Goal: Task Accomplishment & Management: Manage account settings

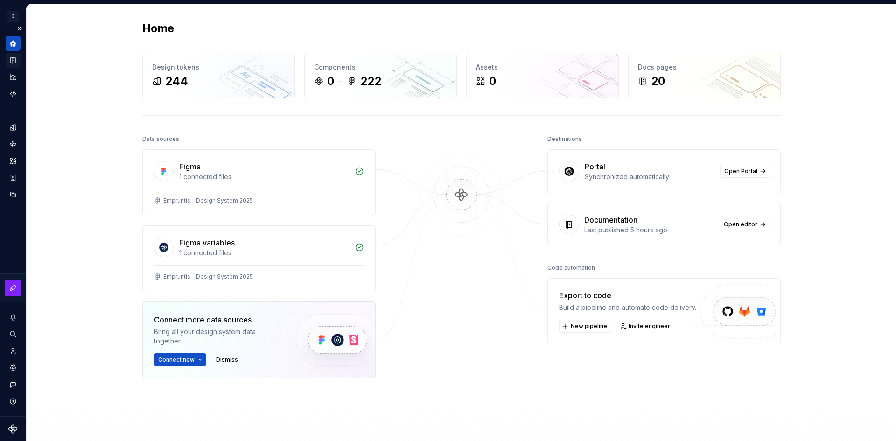
click at [11, 63] on icon "Documentation" at bounding box center [13, 60] width 8 height 8
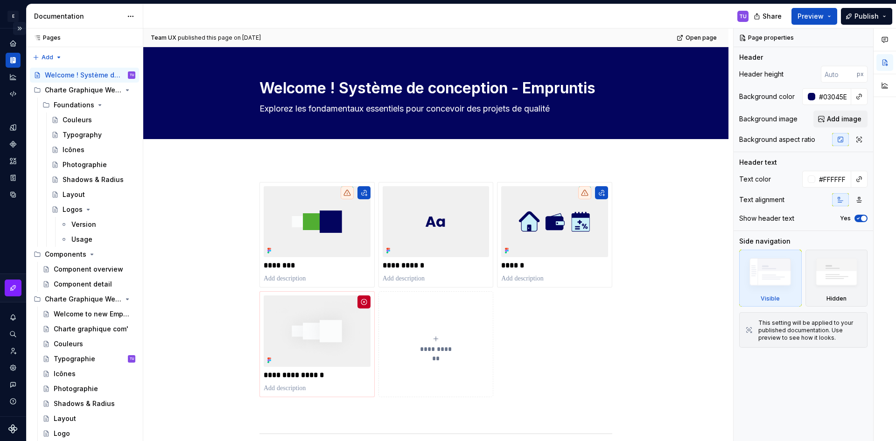
click at [18, 28] on button "Expand sidebar" at bounding box center [19, 28] width 13 height 13
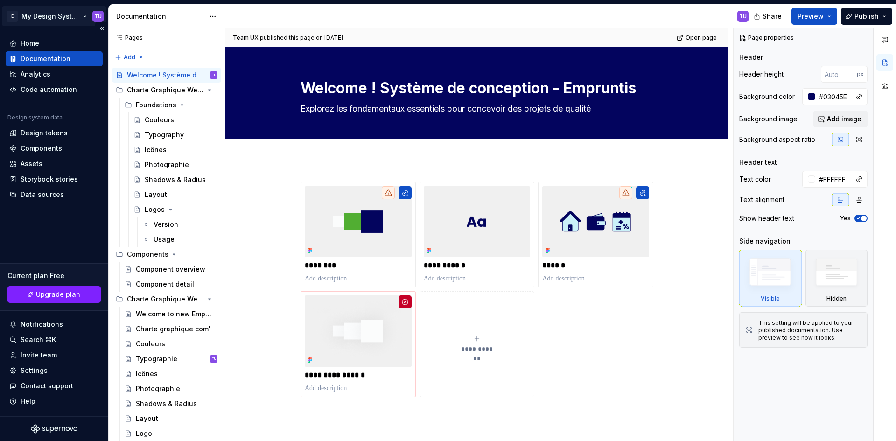
click at [13, 14] on html "E My Design System TU Home Documentation Analytics Code automation Design syste…" at bounding box center [448, 220] width 896 height 441
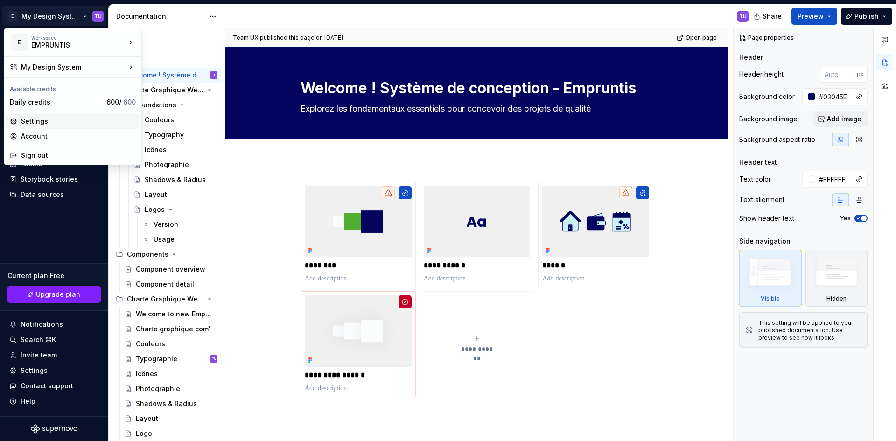
click at [42, 119] on div "Settings" at bounding box center [78, 121] width 115 height 9
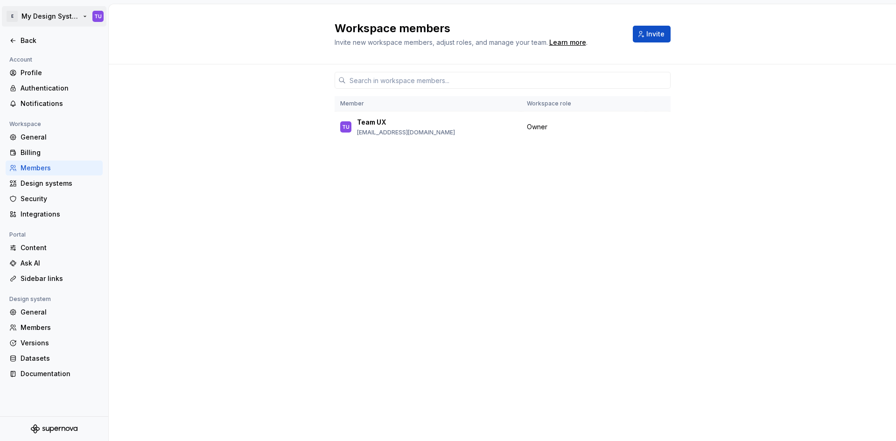
click at [10, 18] on html "E My Design System TU Back Account Profile Authentication Notifications Workspa…" at bounding box center [448, 220] width 896 height 441
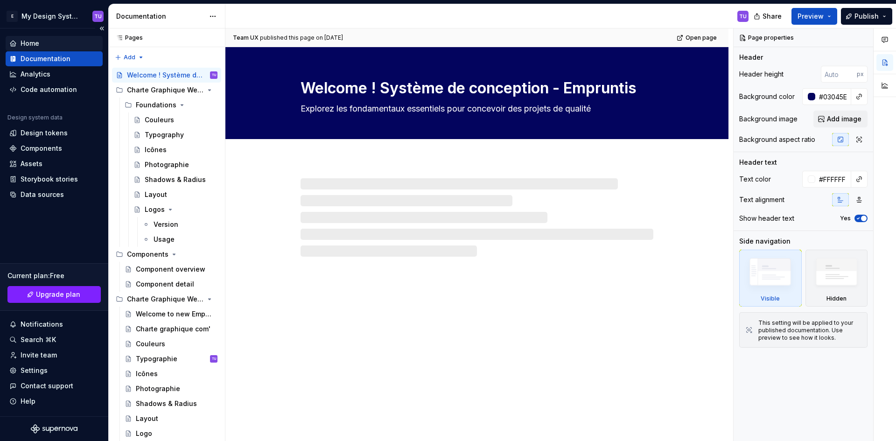
type textarea "*"
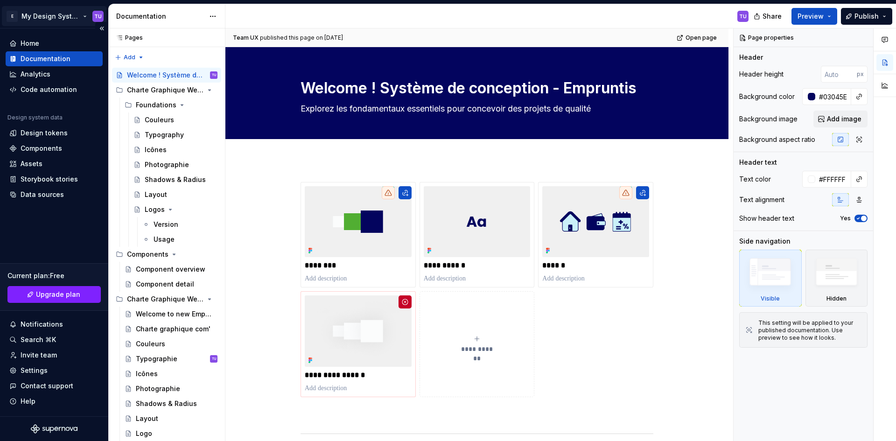
click at [14, 17] on html "E My Design System TU Home Documentation Analytics Code automation Design syste…" at bounding box center [448, 220] width 896 height 441
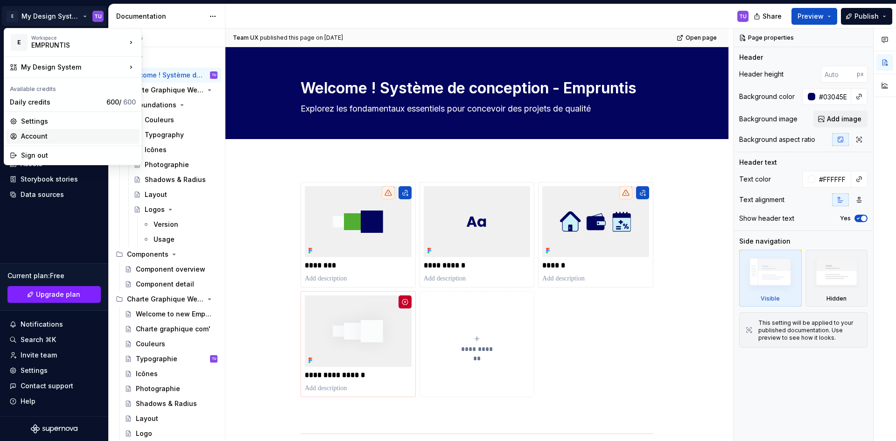
click at [31, 139] on div "Account" at bounding box center [78, 136] width 115 height 9
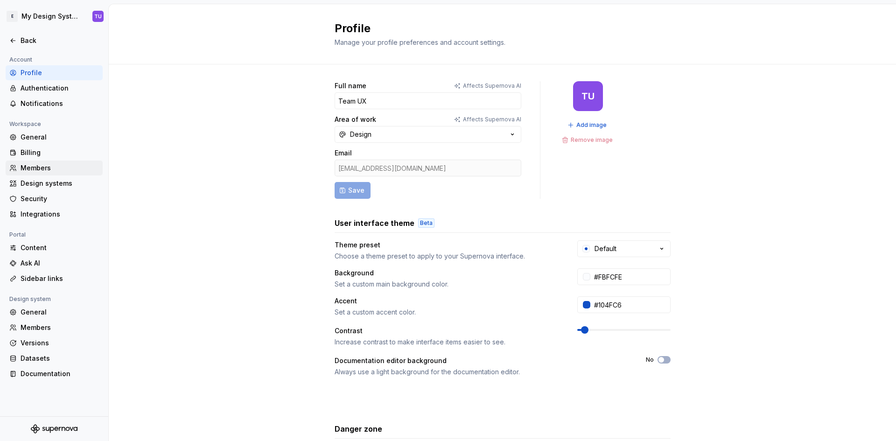
click at [45, 169] on div "Members" at bounding box center [60, 167] width 78 height 9
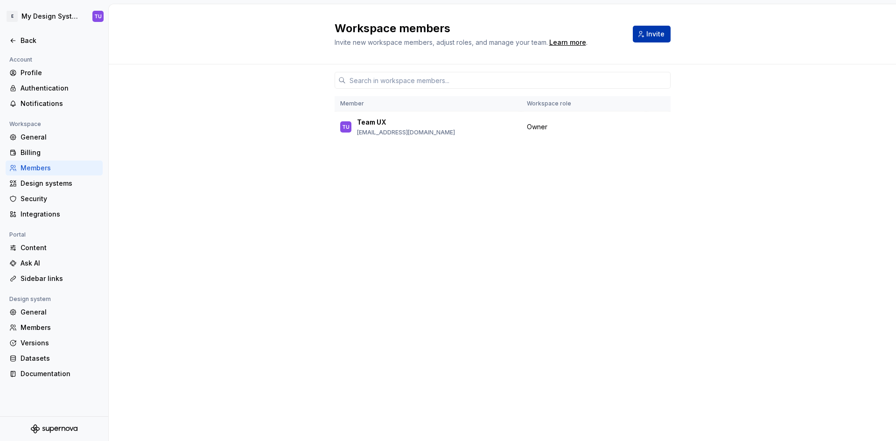
click at [663, 35] on span "Invite" at bounding box center [655, 33] width 18 height 9
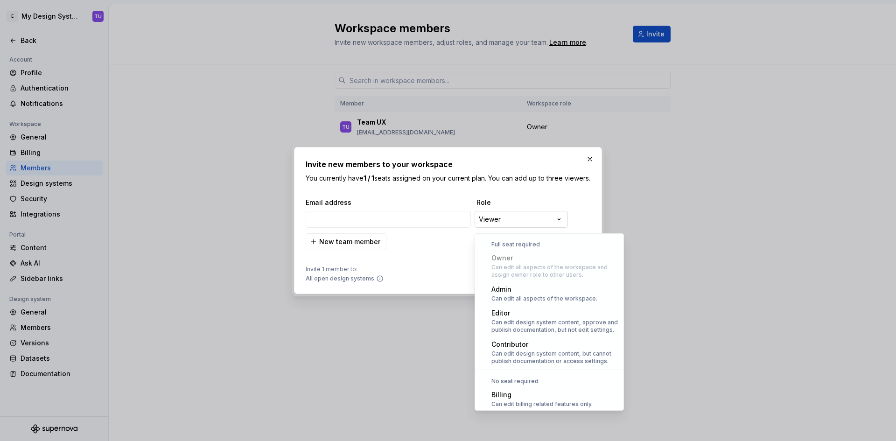
click at [552, 224] on div "**********" at bounding box center [448, 220] width 896 height 441
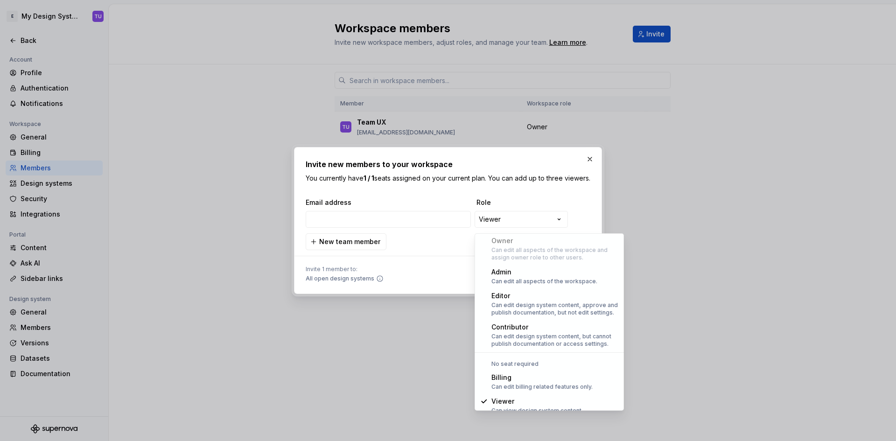
scroll to position [26, 0]
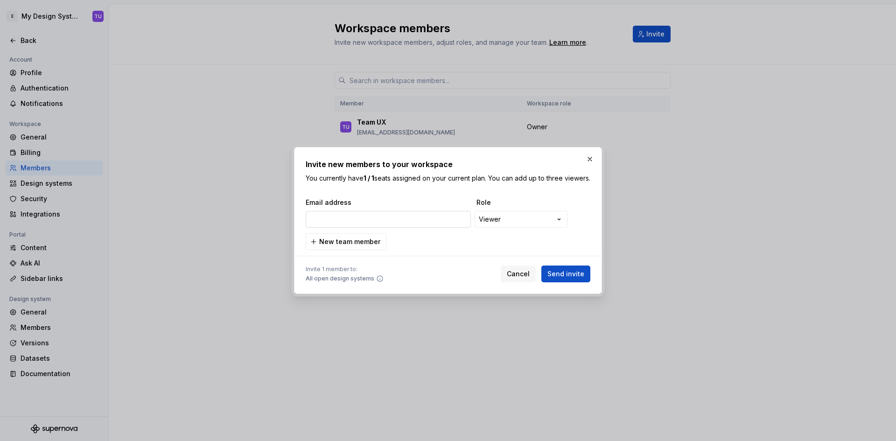
click at [404, 226] on input "email" at bounding box center [388, 219] width 165 height 17
type input "p"
type input "luigi.delmet@groupe-empruntis.com"
click at [575, 277] on span "Send invite" at bounding box center [565, 273] width 37 height 9
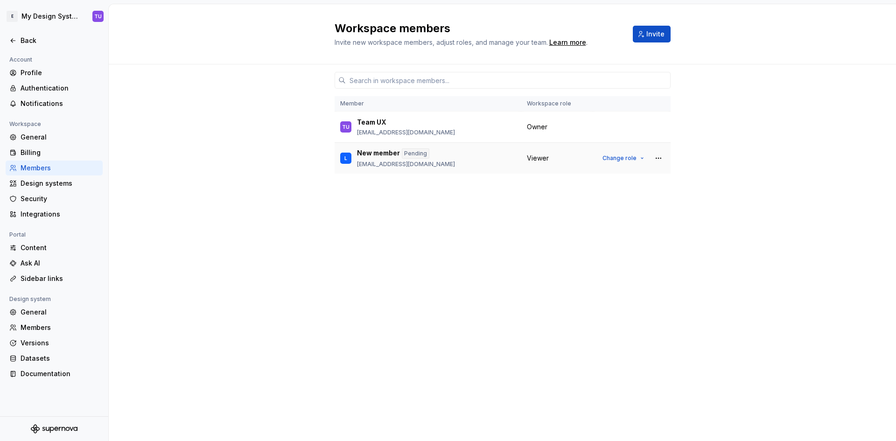
click at [440, 162] on p "luigi.delmet@groupe-empruntis.com" at bounding box center [406, 164] width 98 height 7
click at [660, 157] on button "button" at bounding box center [658, 158] width 13 height 13
click at [634, 175] on div "Send invitation again" at bounding box center [610, 176] width 98 height 9
click at [657, 34] on span "Invite" at bounding box center [655, 33] width 18 height 9
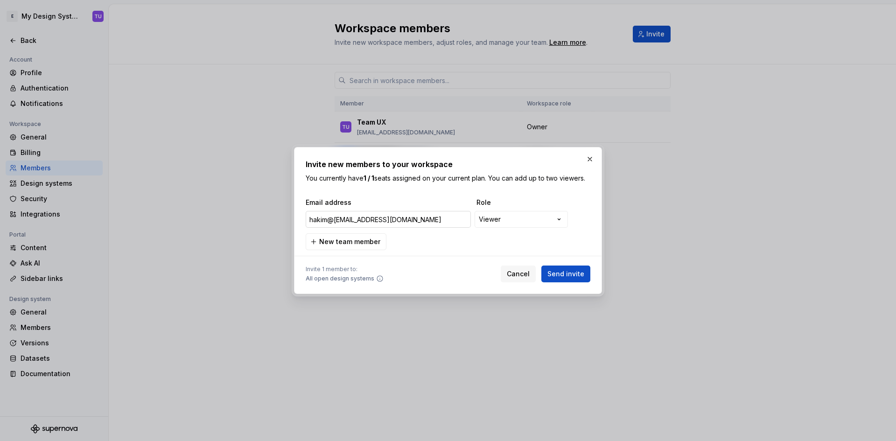
click at [336, 220] on input "hakim@merioul@groupe-empruntis.com" at bounding box center [388, 219] width 165 height 17
type input "hakim.merioul@groupe-empruntis.com"
click at [568, 274] on span "Send invite" at bounding box center [565, 273] width 37 height 9
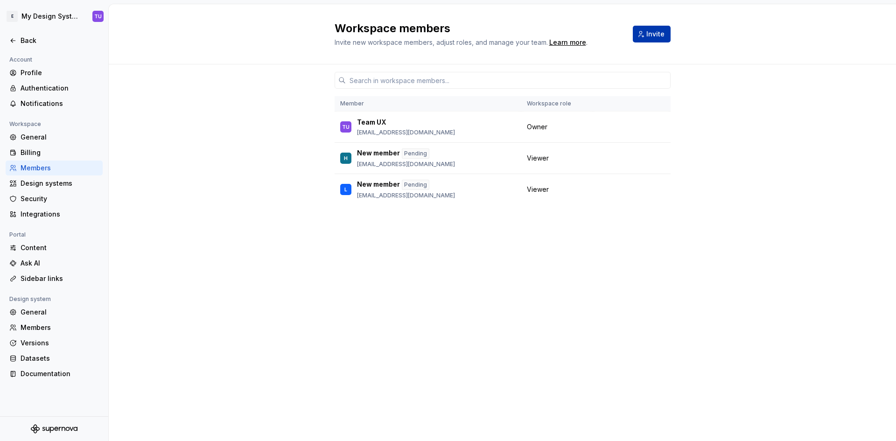
click at [661, 34] on span "Invite" at bounding box center [655, 33] width 18 height 9
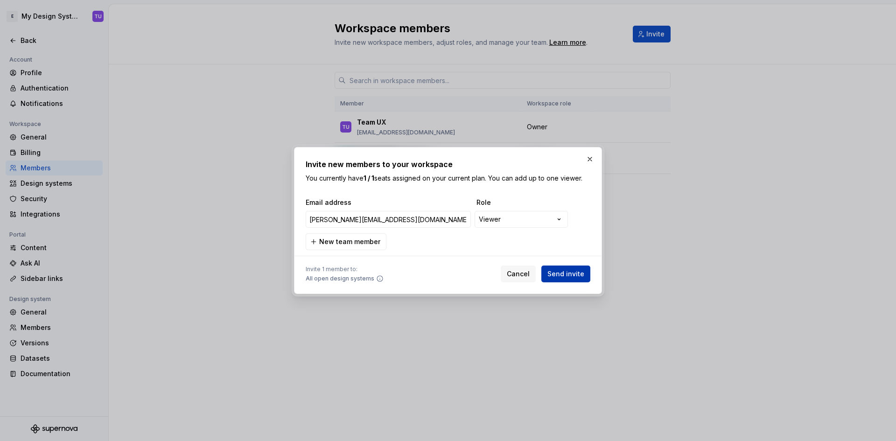
type input "eric.riou@groupe-empruntis.com"
click at [556, 266] on button "Send invite" at bounding box center [565, 273] width 49 height 17
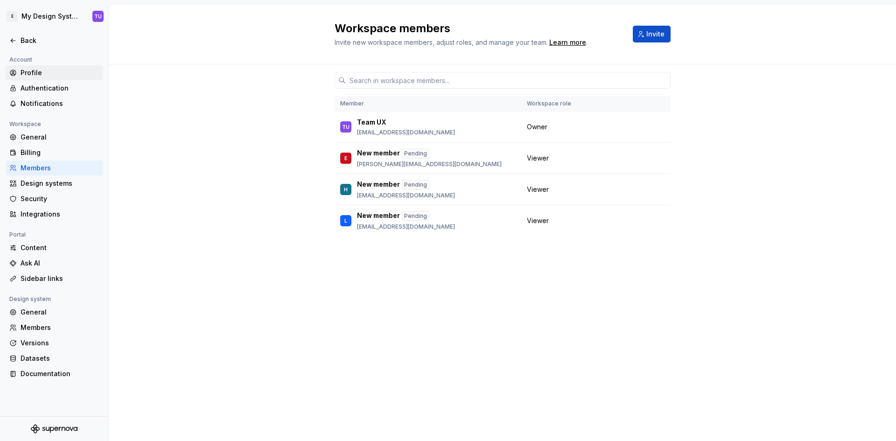
click at [38, 74] on div "Profile" at bounding box center [60, 72] width 78 height 9
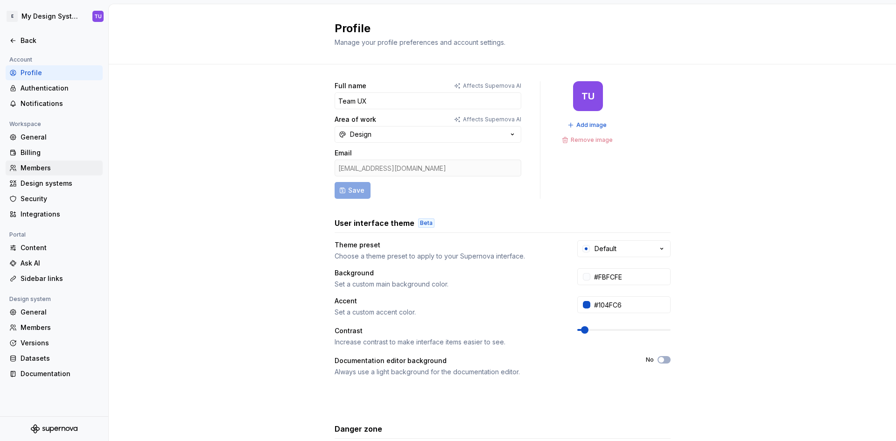
click at [48, 173] on div "Members" at bounding box center [60, 167] width 78 height 9
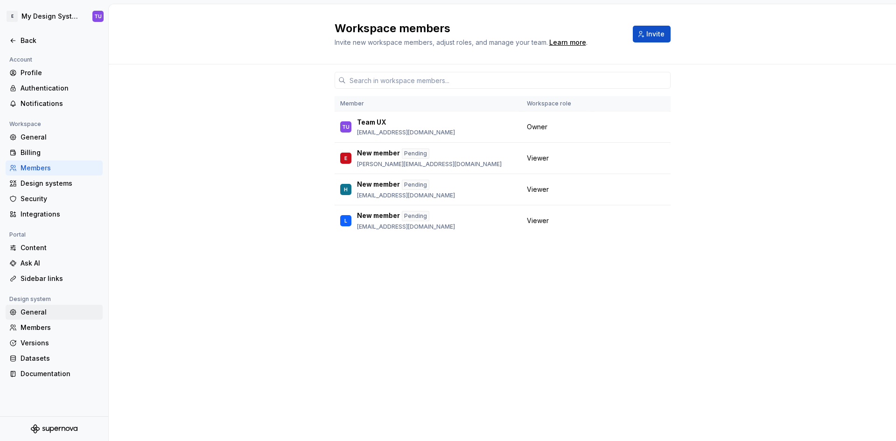
click at [43, 313] on div "General" at bounding box center [60, 311] width 78 height 9
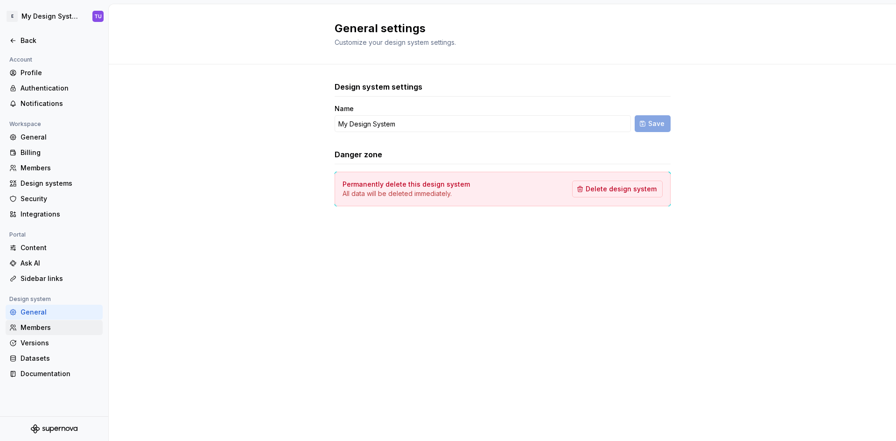
click at [46, 322] on div "Members" at bounding box center [54, 327] width 97 height 15
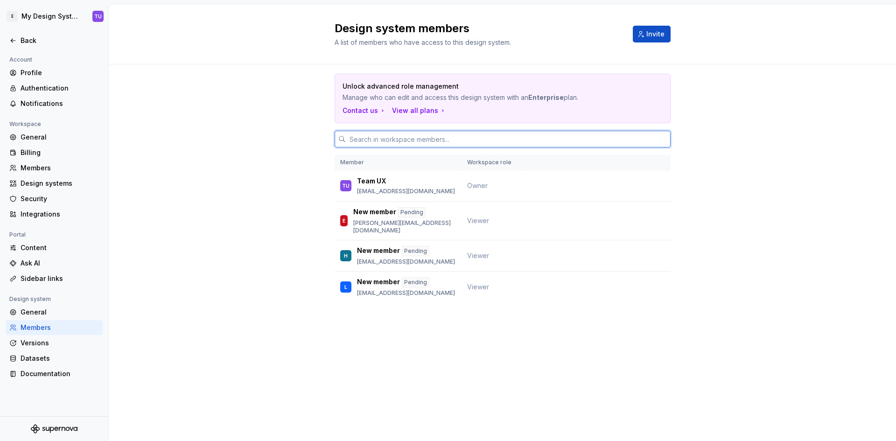
click at [440, 142] on input "text" at bounding box center [508, 139] width 325 height 17
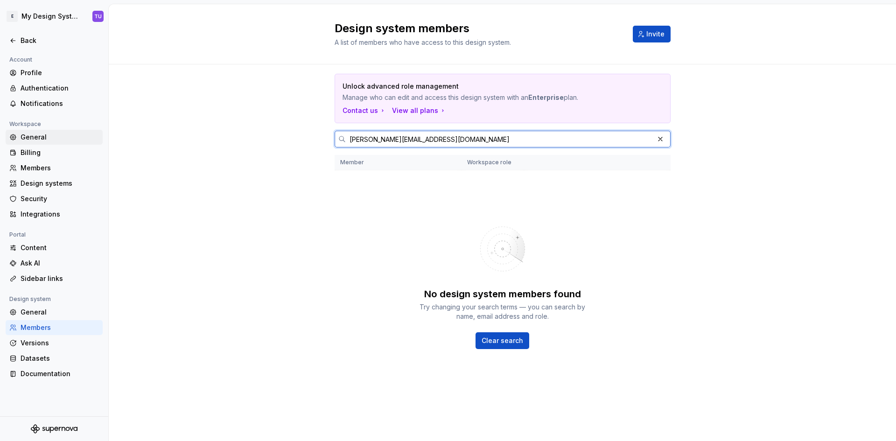
drag, startPoint x: 490, startPoint y: 142, endPoint x: 97, endPoint y: 133, distance: 393.0
click at [97, 133] on div "E My Design System TU Back Account Profile Authentication Notifications Workspa…" at bounding box center [448, 220] width 896 height 441
type input "yannick.longui@groupe-empruntis.com"
click at [518, 214] on div "No design system members found Try changing your search terms — you can search …" at bounding box center [503, 282] width 336 height 224
click at [518, 165] on th "Workspace role" at bounding box center [492, 162] width 63 height 15
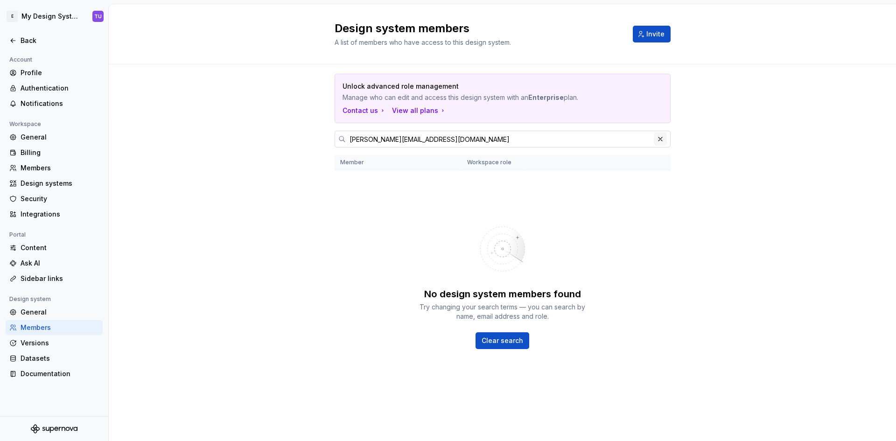
click at [656, 138] on button "button" at bounding box center [660, 139] width 13 height 13
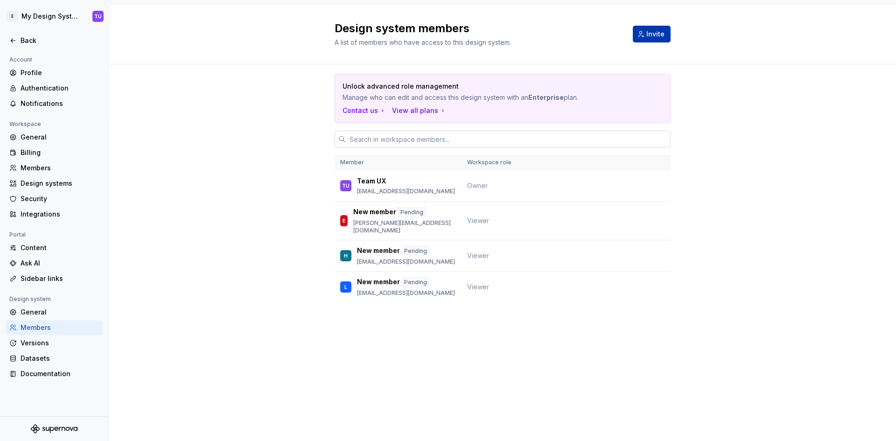
click at [648, 28] on button "Invite" at bounding box center [652, 34] width 38 height 17
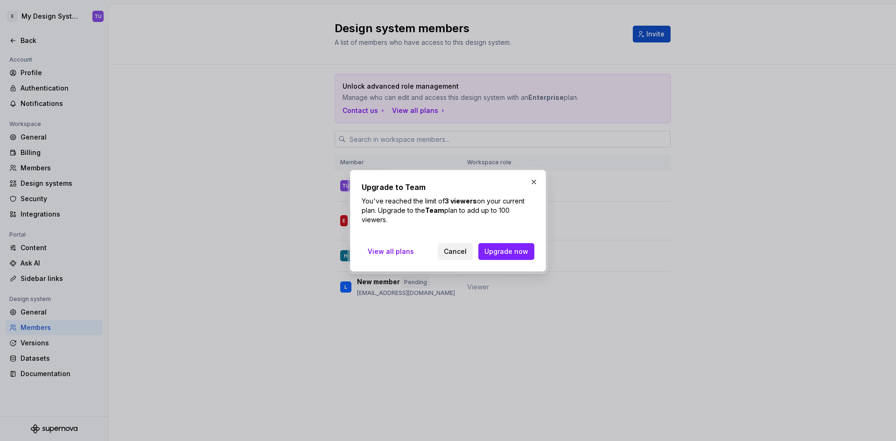
click at [467, 249] on span "Cancel" at bounding box center [455, 251] width 23 height 9
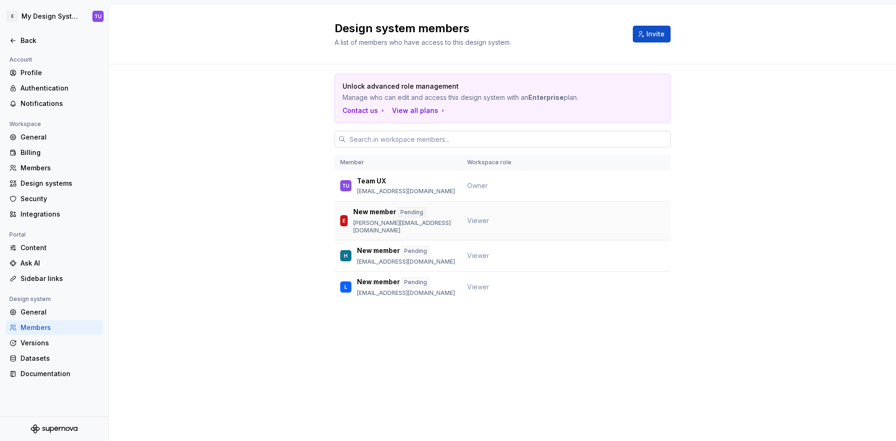
click at [509, 218] on td "Viewer" at bounding box center [492, 221] width 63 height 39
click at [486, 216] on span "Viewer" at bounding box center [478, 220] width 22 height 8
click at [398, 217] on div "New member Pending eric.riou@groupe-empruntis.com" at bounding box center [404, 220] width 102 height 27
click at [587, 222] on td at bounding box center [597, 221] width 147 height 39
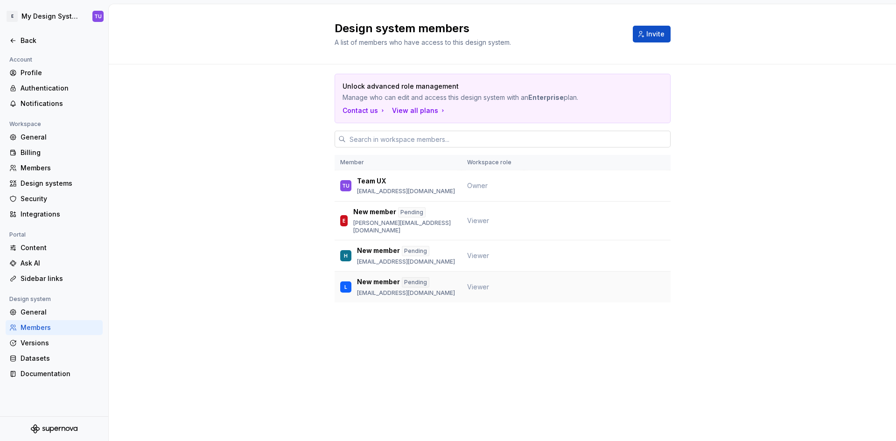
click at [448, 279] on div "New member Pending" at bounding box center [406, 282] width 98 height 10
click at [353, 219] on div "E New member Pending eric.riou@groupe-empruntis.com" at bounding box center [398, 220] width 116 height 27
click at [707, 309] on div "Unlock advanced role management Manage who can edit and access this design syst…" at bounding box center [502, 200] width 787 height 273
click at [485, 189] on span "Owner" at bounding box center [477, 186] width 21 height 8
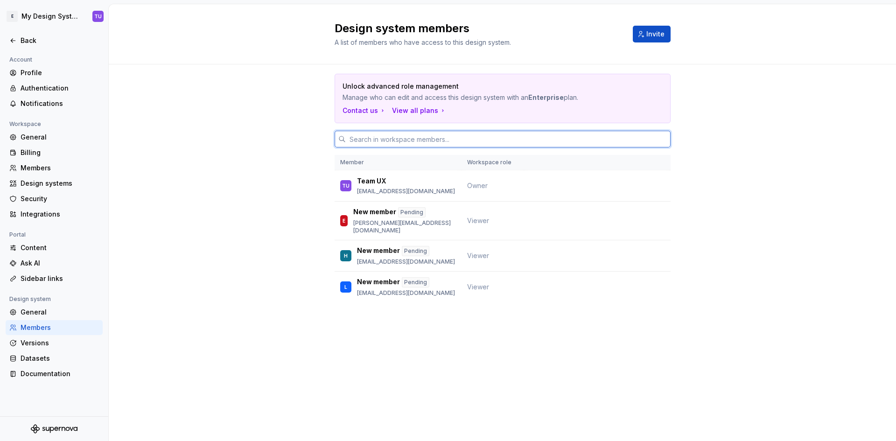
click at [454, 138] on input "text" at bounding box center [508, 139] width 325 height 17
click at [419, 287] on div "New member Pending luigi.delmet@groupe-empruntis.com" at bounding box center [406, 287] width 98 height 20
click at [385, 295] on p "[EMAIL_ADDRESS][DOMAIN_NAME]" at bounding box center [406, 292] width 98 height 7
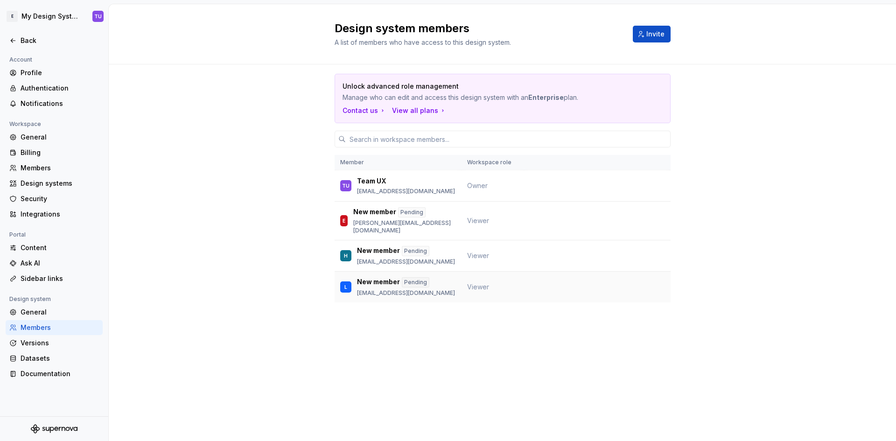
drag, startPoint x: 364, startPoint y: 293, endPoint x: 617, endPoint y: 286, distance: 253.0
click at [617, 286] on td at bounding box center [597, 287] width 147 height 31
drag, startPoint x: 617, startPoint y: 286, endPoint x: 588, endPoint y: 297, distance: 30.3
click at [588, 296] on td at bounding box center [597, 287] width 147 height 31
click at [429, 136] on input "text" at bounding box center [508, 139] width 325 height 17
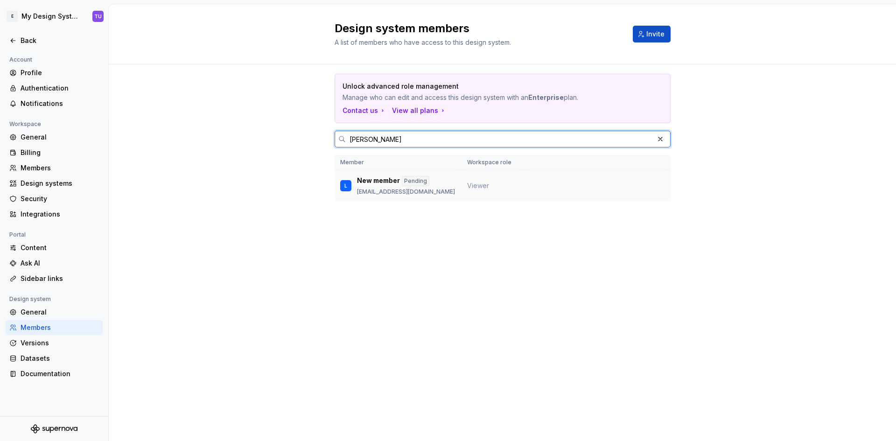
type input "[PERSON_NAME]"
click at [474, 191] on td "Viewer" at bounding box center [492, 185] width 63 height 31
click at [540, 183] on td at bounding box center [597, 185] width 147 height 31
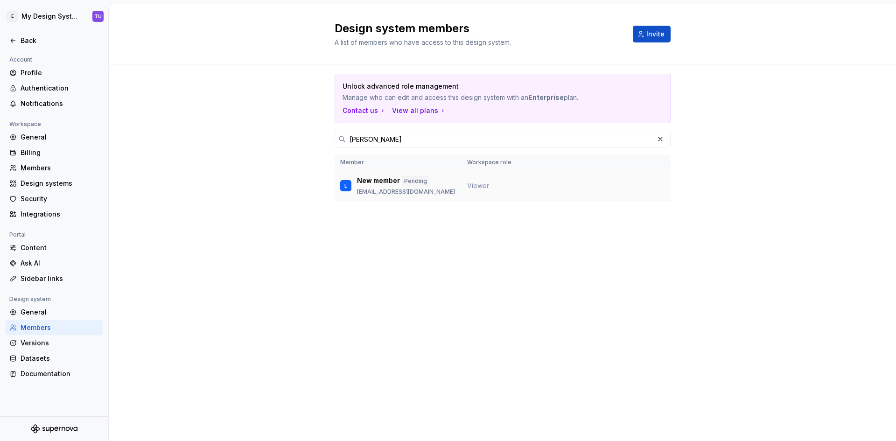
click at [540, 183] on td at bounding box center [597, 185] width 147 height 31
click at [424, 178] on div "Pending" at bounding box center [416, 181] width 28 height 10
drag, startPoint x: 423, startPoint y: 180, endPoint x: 393, endPoint y: 181, distance: 29.9
click at [393, 181] on p "New member" at bounding box center [378, 181] width 43 height 10
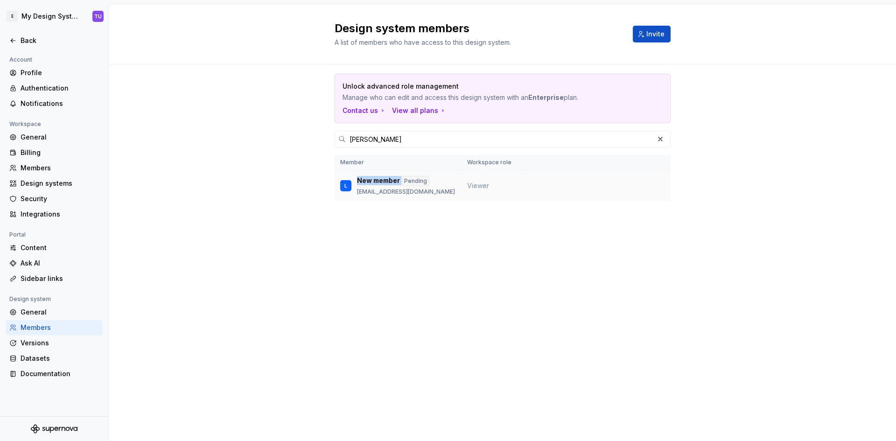
click at [393, 181] on p "New member" at bounding box center [378, 181] width 43 height 10
click at [393, 182] on p "New member" at bounding box center [378, 181] width 43 height 10
click at [394, 182] on p "New member" at bounding box center [378, 181] width 43 height 10
drag, startPoint x: 638, startPoint y: 216, endPoint x: 625, endPoint y: 268, distance: 53.3
click at [637, 217] on div "Unlock advanced role management Manage who can edit and access this design syst…" at bounding box center [503, 150] width 336 height 172
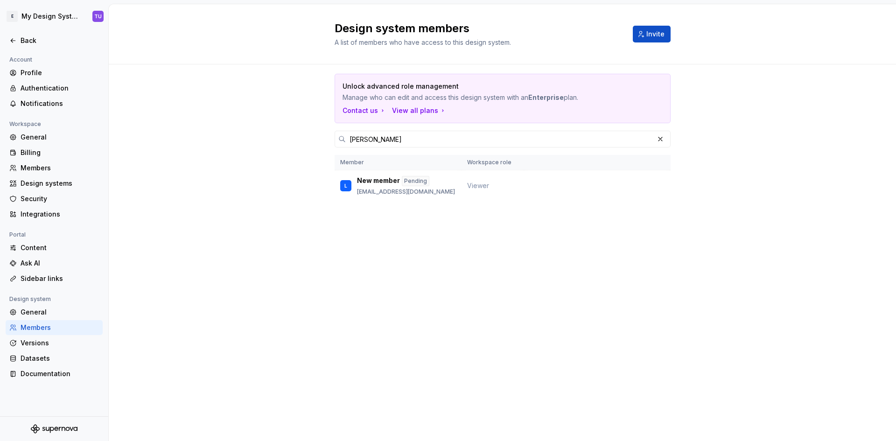
click at [625, 268] on div "Design system members A list of members who have access to this design system. …" at bounding box center [502, 222] width 787 height 437
click at [664, 136] on button "button" at bounding box center [660, 139] width 13 height 13
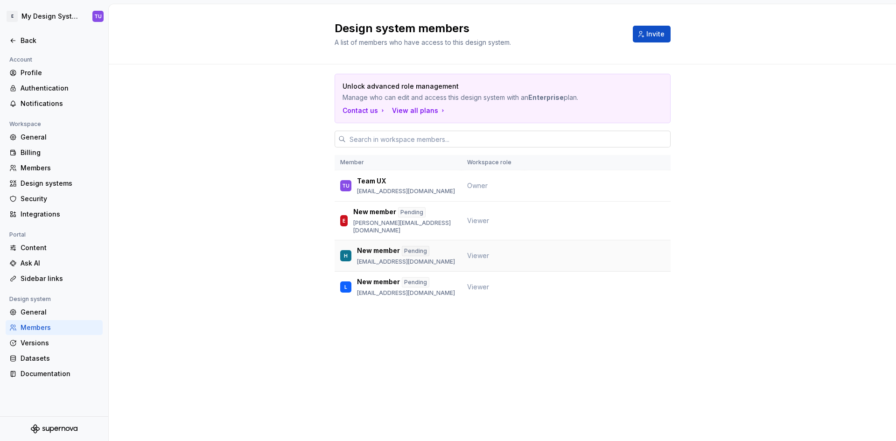
click at [499, 252] on td "Viewer" at bounding box center [492, 255] width 63 height 31
click at [493, 291] on td "Viewer" at bounding box center [492, 287] width 63 height 31
drag, startPoint x: 493, startPoint y: 291, endPoint x: 486, endPoint y: 220, distance: 70.8
click at [489, 259] on tbody "TU Team UX uxdesign@groupe-empruntis.com Owner E New member Pending eric.riou@g…" at bounding box center [503, 236] width 336 height 133
drag, startPoint x: 486, startPoint y: 220, endPoint x: 492, endPoint y: 193, distance: 27.6
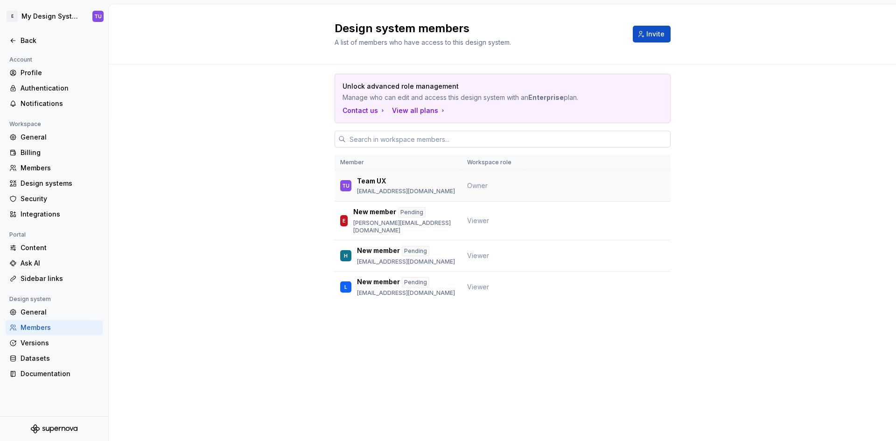
click at [486, 220] on span "Viewer" at bounding box center [478, 220] width 22 height 8
click at [493, 185] on td "Owner" at bounding box center [492, 185] width 63 height 31
click at [43, 172] on div "Members" at bounding box center [60, 167] width 78 height 9
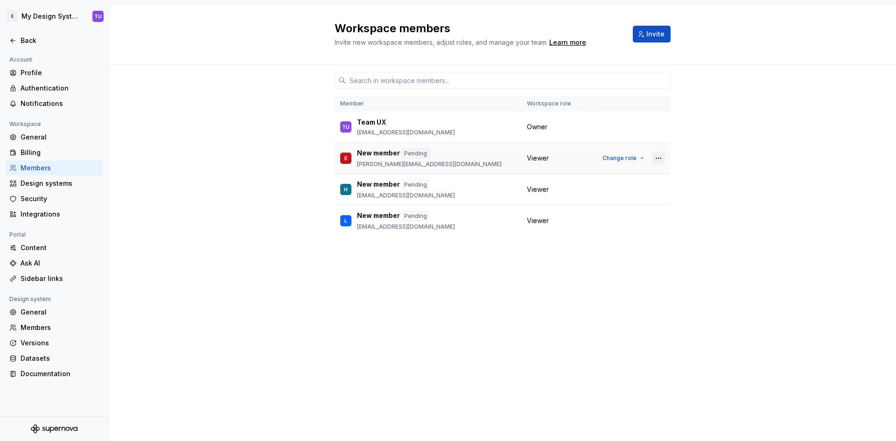
click at [655, 157] on button "button" at bounding box center [658, 158] width 13 height 13
click at [642, 194] on div "Remove from workspace" at bounding box center [610, 195] width 98 height 9
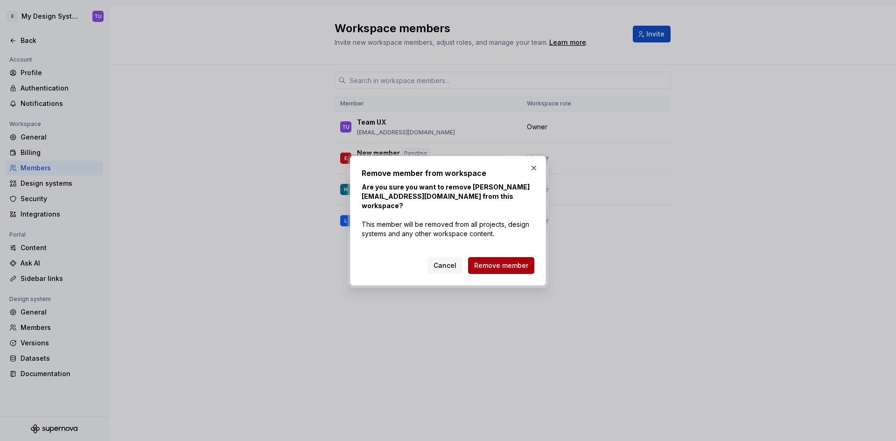
click at [497, 264] on span "Remove member" at bounding box center [501, 265] width 54 height 9
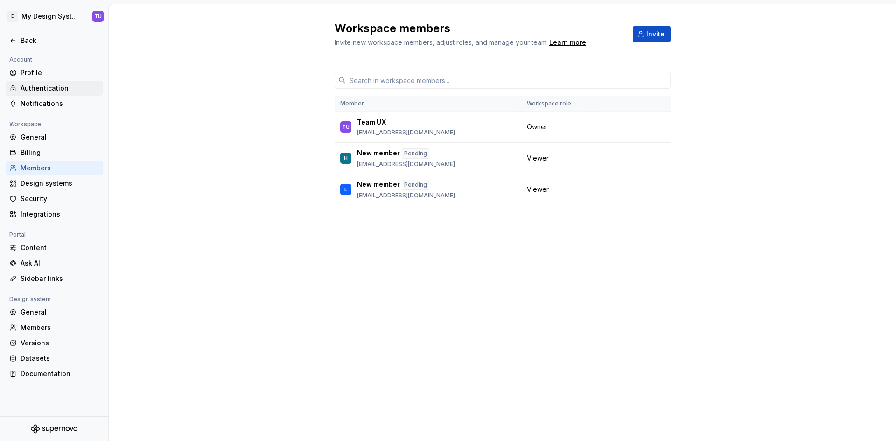
click at [52, 84] on div "Authentication" at bounding box center [60, 88] width 78 height 9
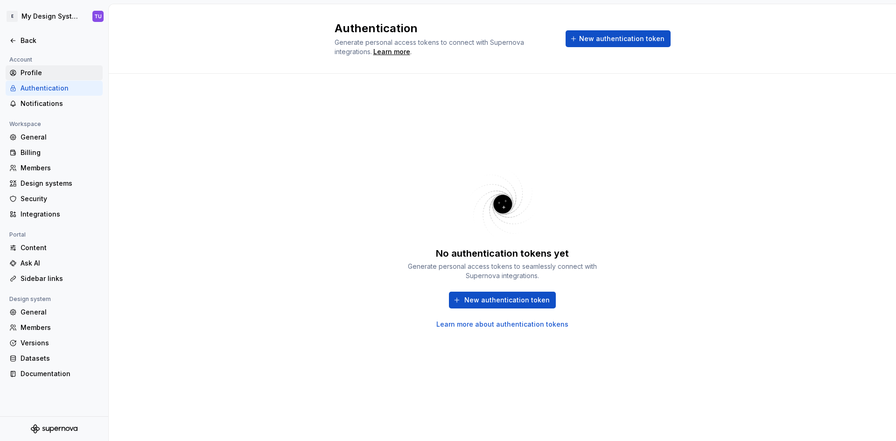
click at [49, 75] on div "Profile" at bounding box center [60, 72] width 78 height 9
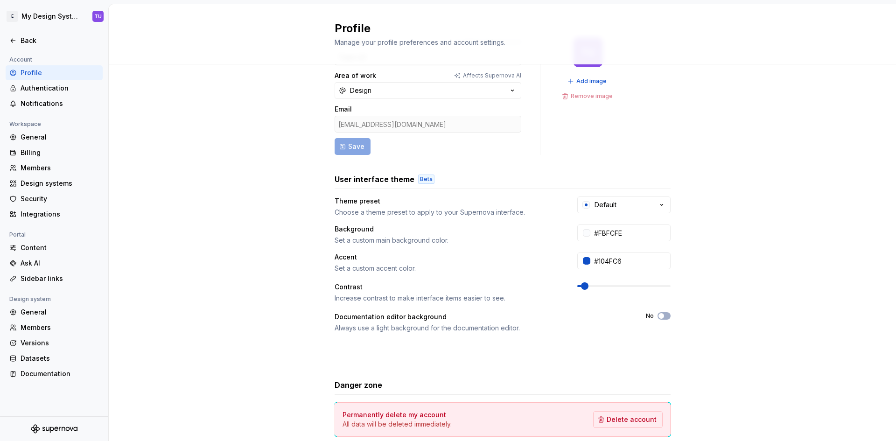
scroll to position [94, 0]
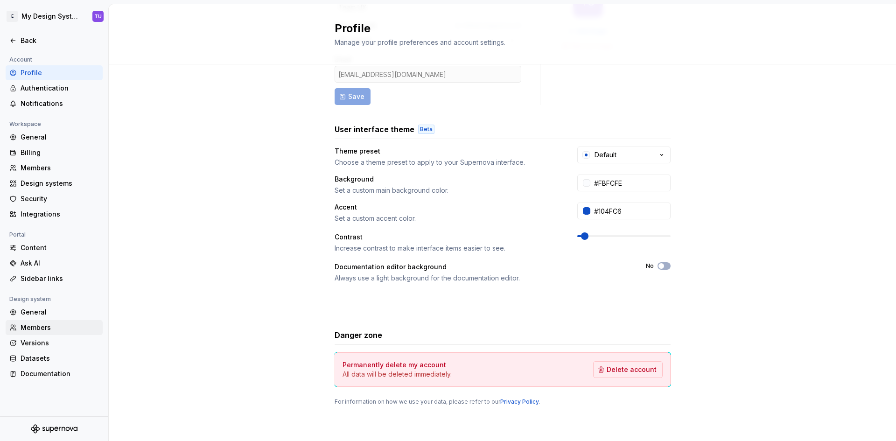
click at [36, 330] on div "Members" at bounding box center [60, 327] width 78 height 9
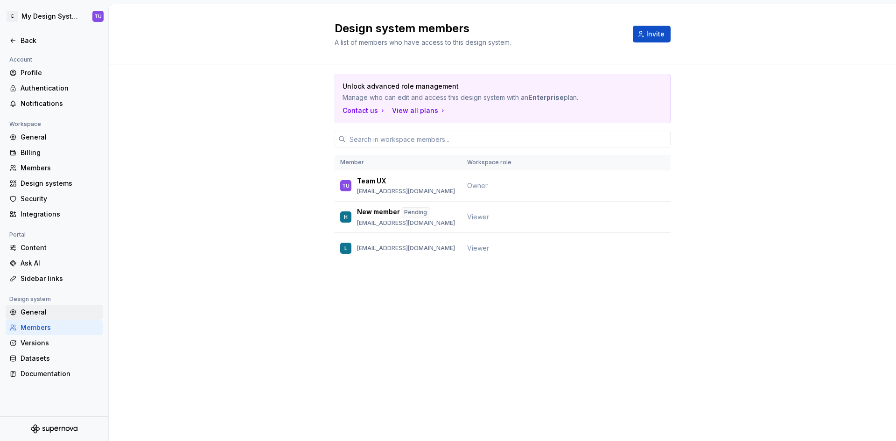
click at [40, 312] on div "General" at bounding box center [60, 311] width 78 height 9
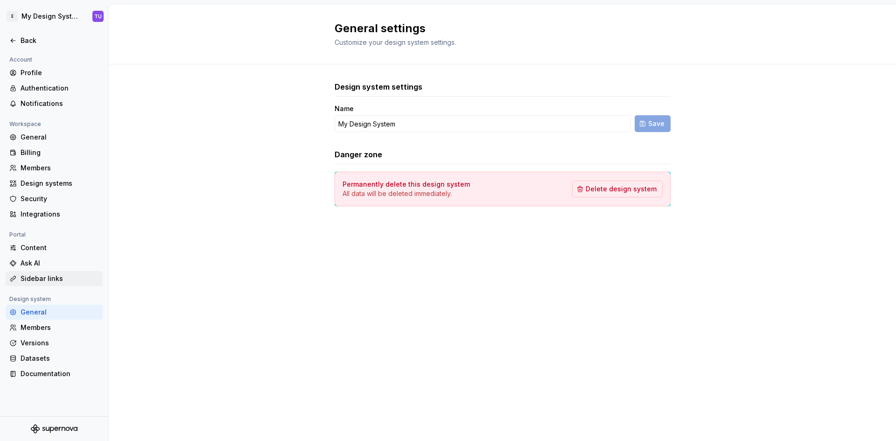
click at [63, 286] on div "Sidebar links" at bounding box center [54, 278] width 97 height 15
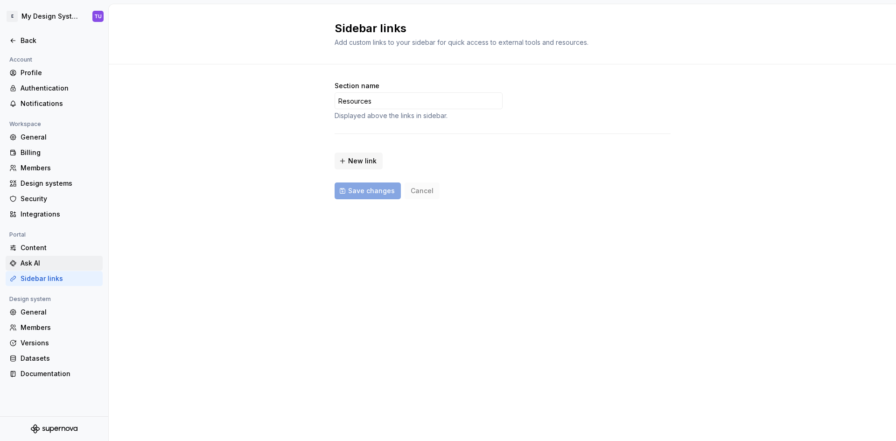
click at [41, 266] on div "Ask AI" at bounding box center [60, 262] width 78 height 9
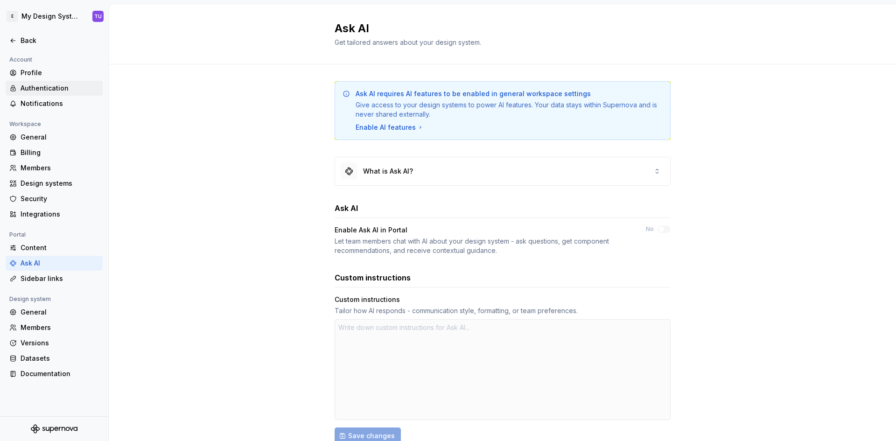
click at [35, 88] on div "Authentication" at bounding box center [60, 88] width 78 height 9
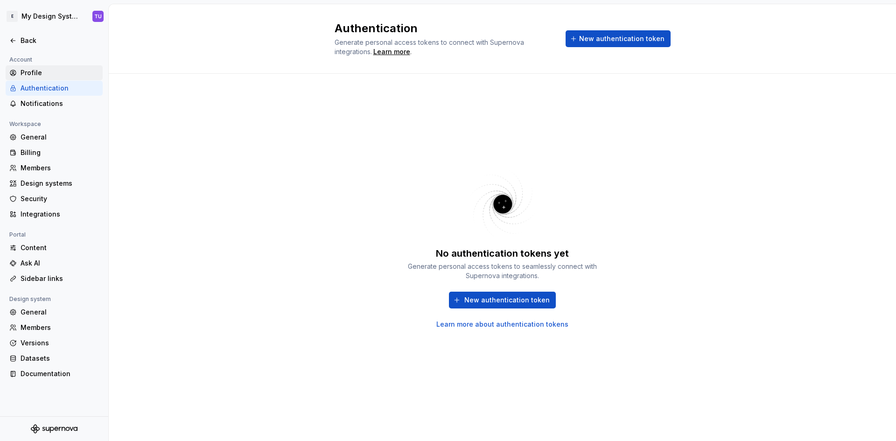
click at [31, 69] on div "Profile" at bounding box center [60, 72] width 78 height 9
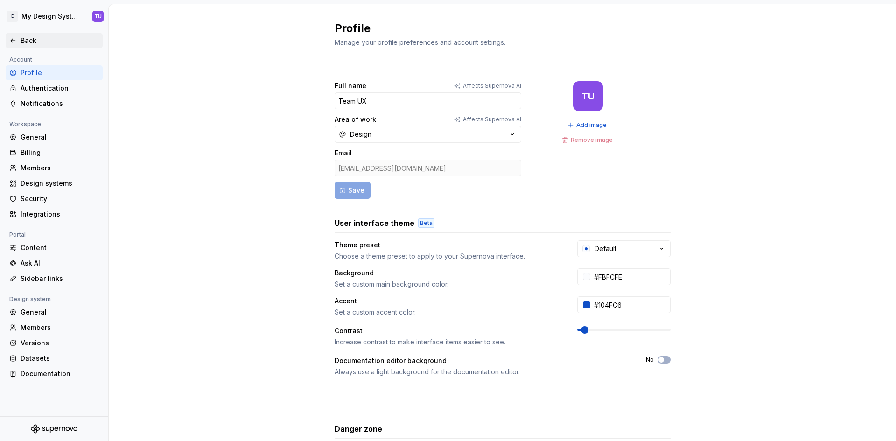
click at [33, 42] on div "Back" at bounding box center [60, 40] width 78 height 9
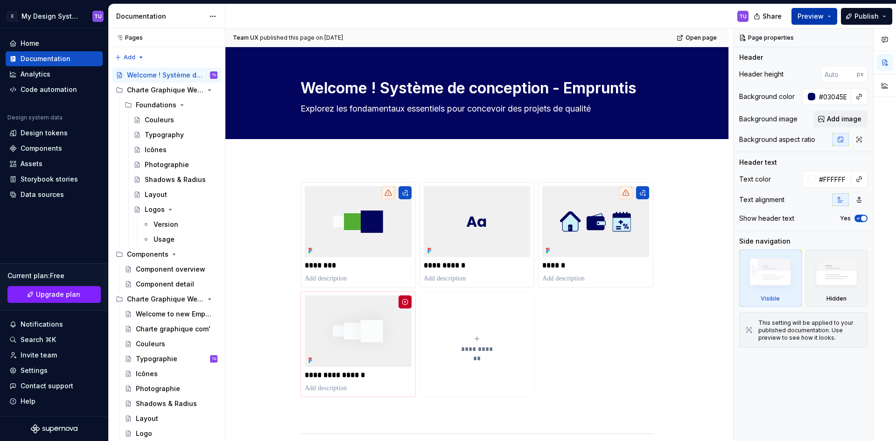
click at [832, 17] on button "Preview" at bounding box center [814, 16] width 46 height 17
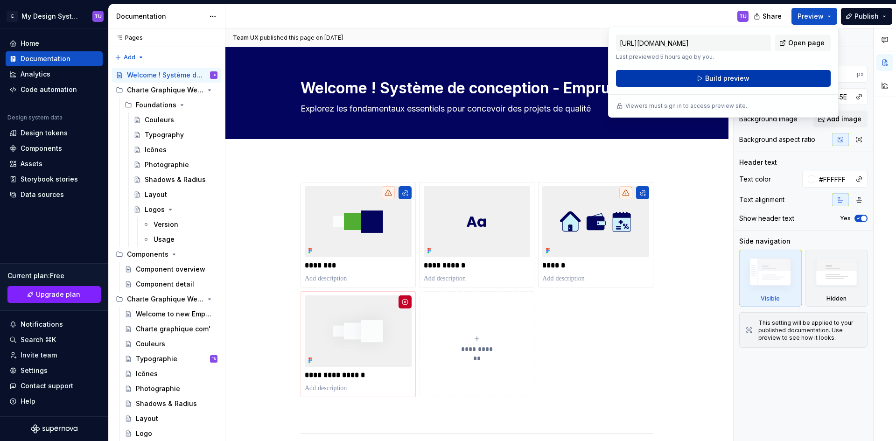
click at [786, 75] on button "Build preview" at bounding box center [723, 78] width 215 height 17
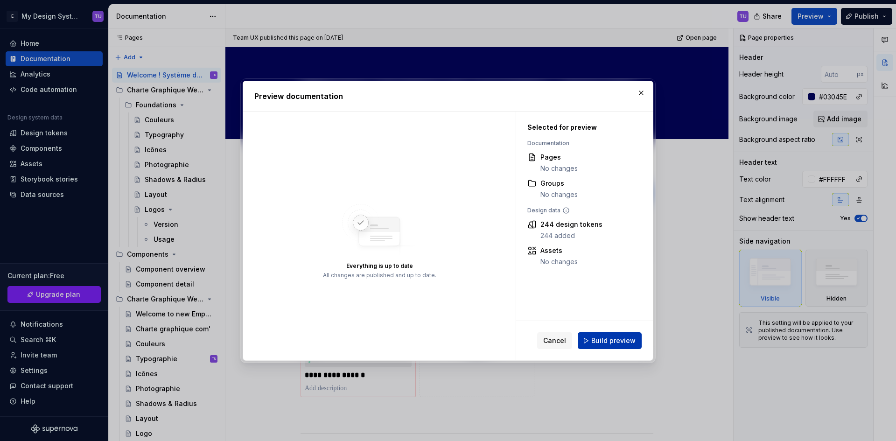
click at [614, 337] on span "Build preview" at bounding box center [613, 340] width 44 height 9
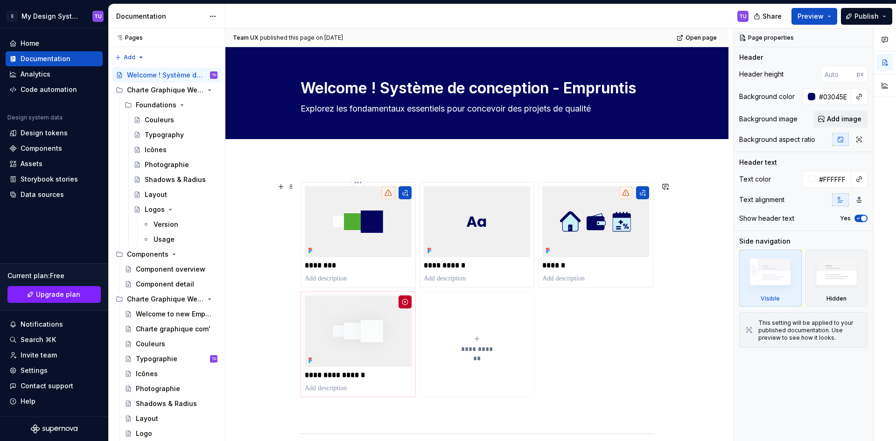
type textarea "*"
click at [47, 196] on div "Data sources" at bounding box center [42, 194] width 43 height 9
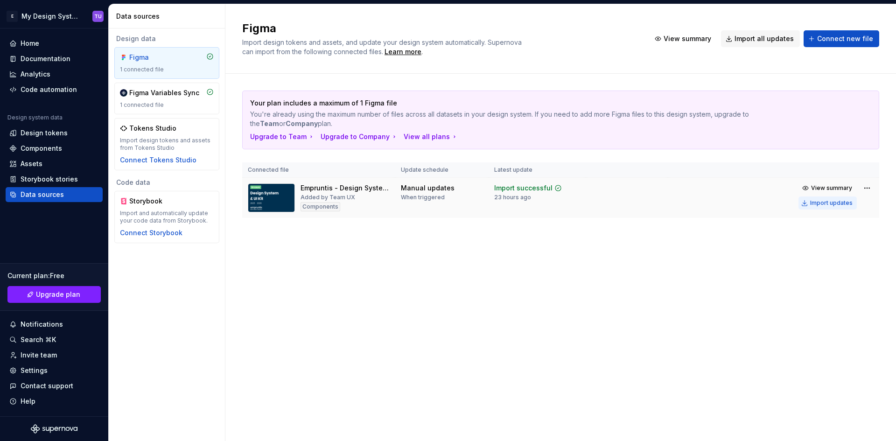
click at [838, 202] on div "Import updates" at bounding box center [831, 202] width 42 height 7
click at [43, 57] on div "Documentation" at bounding box center [46, 58] width 50 height 9
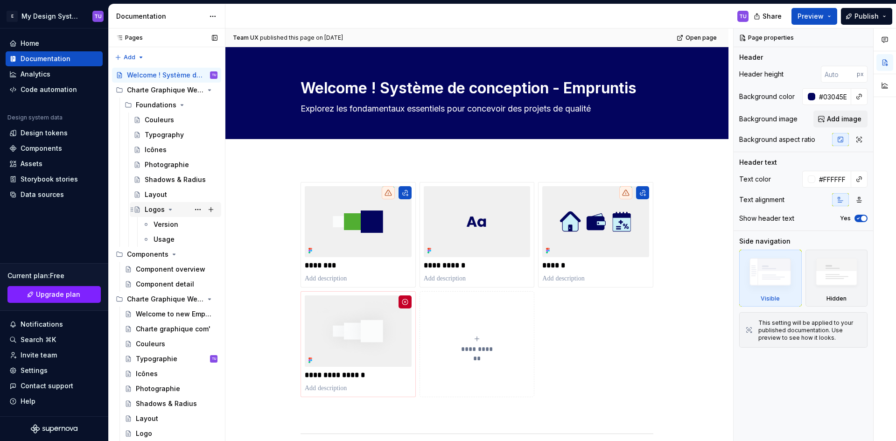
click at [165, 209] on div "Logos" at bounding box center [181, 209] width 73 height 13
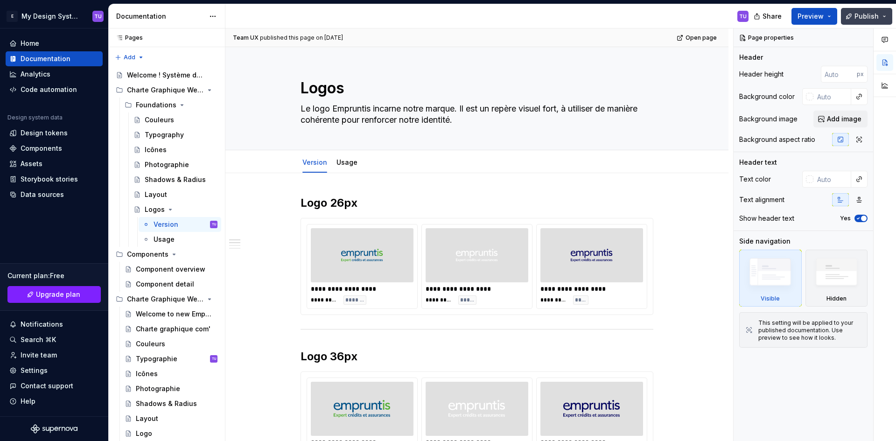
click at [867, 12] on span "Publish" at bounding box center [866, 16] width 24 height 9
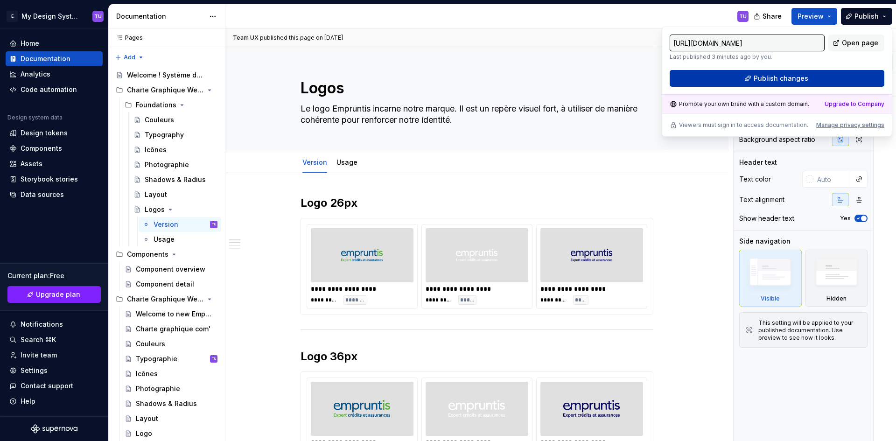
click at [802, 79] on span "Publish changes" at bounding box center [781, 78] width 55 height 9
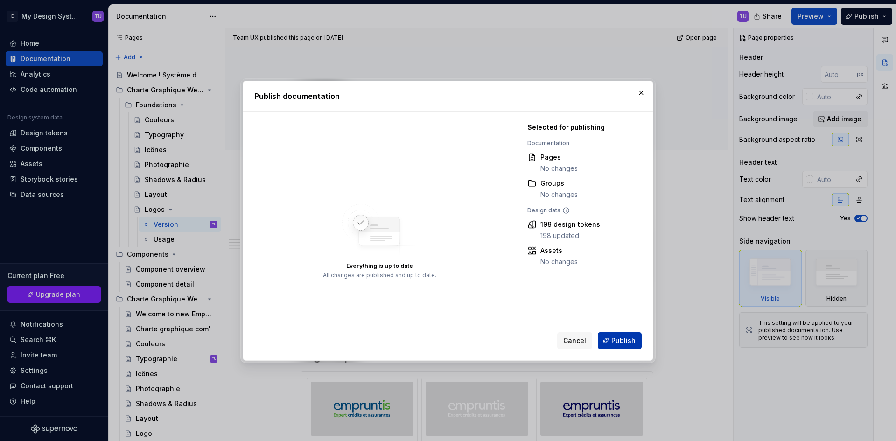
click at [629, 342] on span "Publish" at bounding box center [623, 340] width 24 height 9
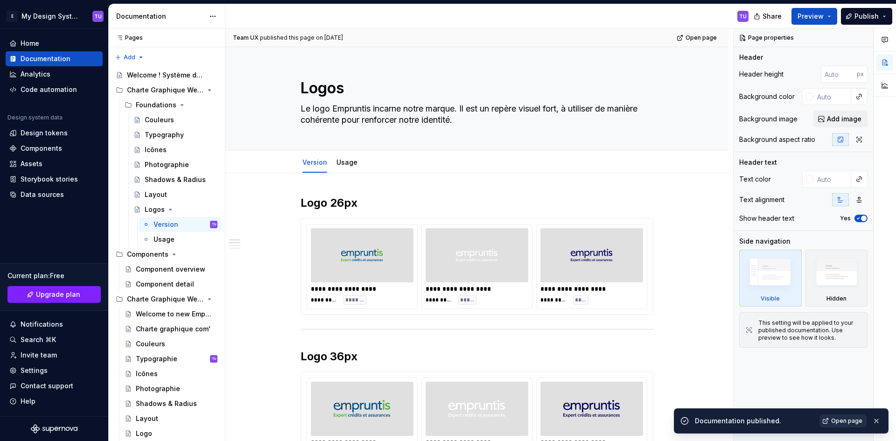
click at [840, 422] on span "Open page" at bounding box center [846, 420] width 31 height 7
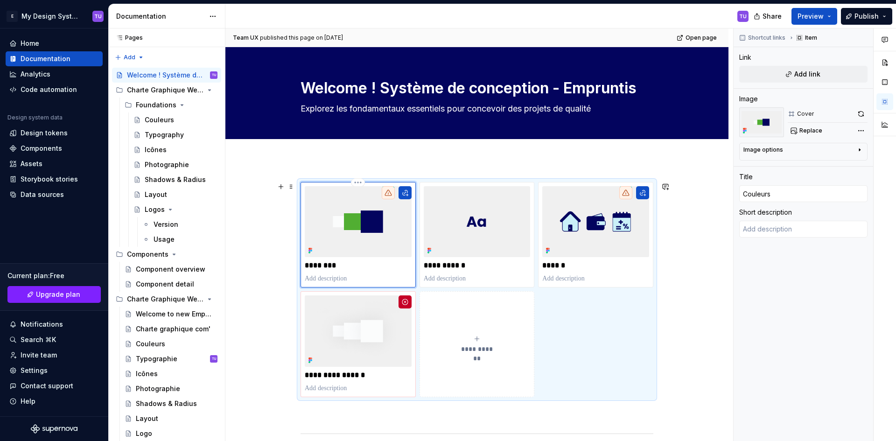
click at [388, 194] on icon at bounding box center [388, 193] width 7 height 6
click at [360, 181] on html "E My Design System TU Home Documentation Analytics Code automation Design syste…" at bounding box center [448, 220] width 896 height 441
click at [360, 152] on html "E My Design System TU Home Documentation Analytics Code automation Design syste…" at bounding box center [448, 220] width 896 height 441
click at [857, 151] on icon "button" at bounding box center [859, 149] width 7 height 7
click at [859, 150] on icon "button" at bounding box center [859, 149] width 7 height 7
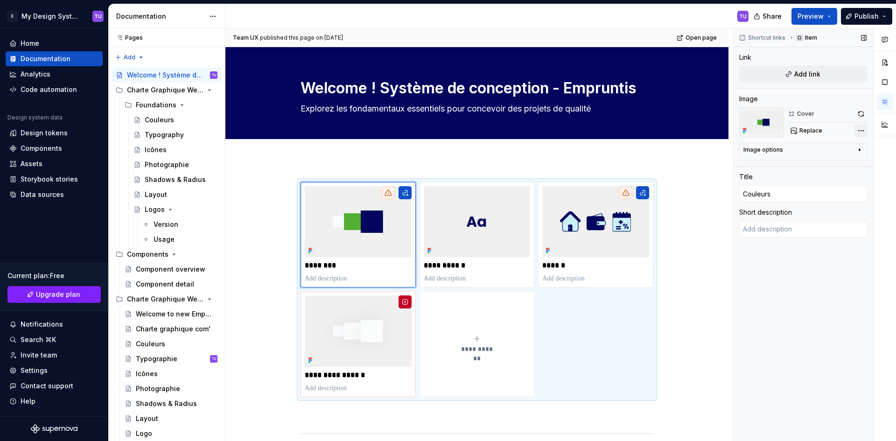
click at [860, 130] on div "Comments Open comments No comments yet Select ‘Comment’ from the block context …" at bounding box center [814, 234] width 162 height 413
type textarea "*"
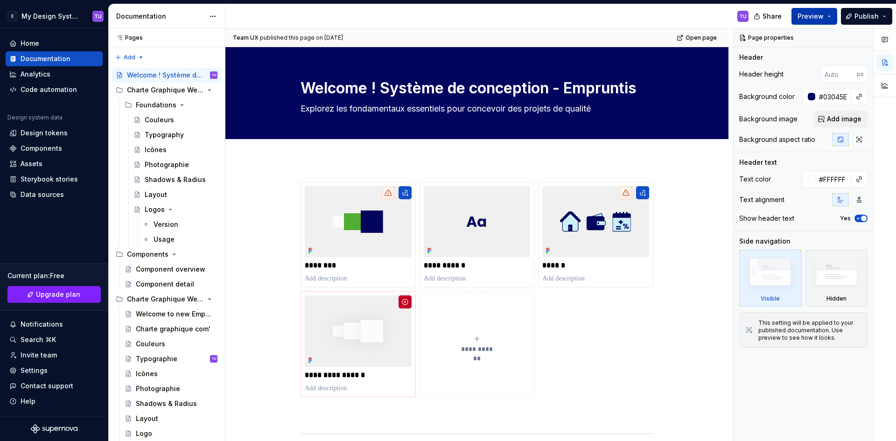
drag, startPoint x: 819, startPoint y: 12, endPoint x: 820, endPoint y: 24, distance: 11.7
click at [819, 12] on span "Preview" at bounding box center [810, 16] width 26 height 9
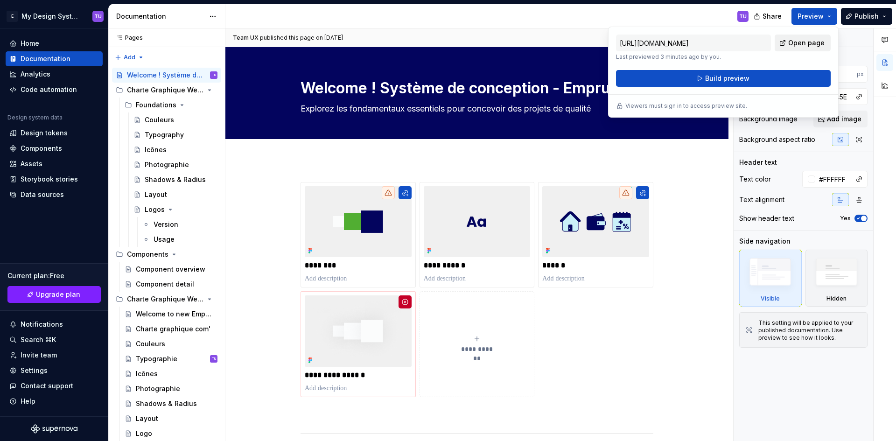
click at [794, 43] on span "Open page" at bounding box center [806, 42] width 36 height 9
click at [323, 237] on img at bounding box center [358, 221] width 107 height 71
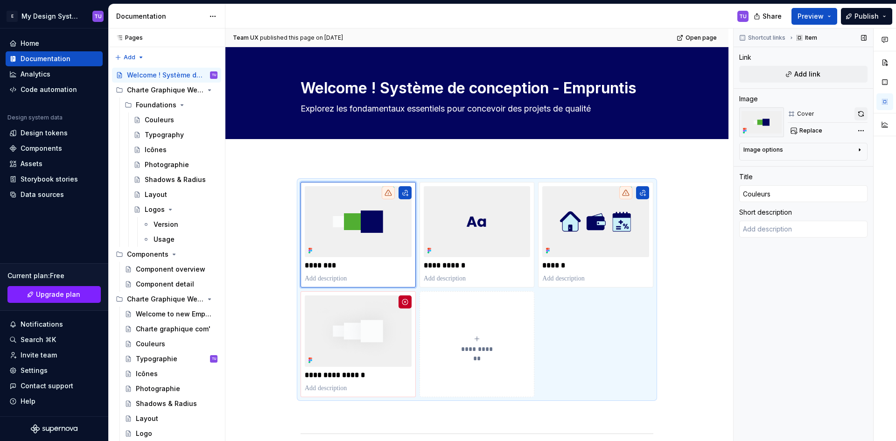
click at [864, 113] on button "button" at bounding box center [860, 113] width 13 height 13
click at [360, 183] on html "E My Design System TU Home Documentation Analytics Code automation Design syste…" at bounding box center [448, 220] width 896 height 441
click at [370, 235] on html "E My Design System TU Home Documentation Analytics Code automation Design syste…" at bounding box center [448, 220] width 896 height 441
click at [796, 152] on div "Image options" at bounding box center [799, 151] width 112 height 11
click at [790, 76] on button "Add link" at bounding box center [803, 74] width 128 height 17
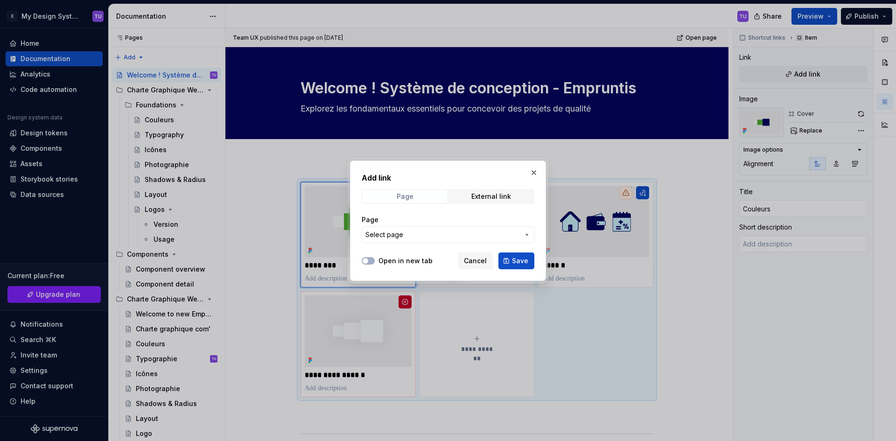
click at [400, 198] on div "Page" at bounding box center [405, 196] width 17 height 7
click at [497, 193] on div "External link" at bounding box center [491, 196] width 40 height 7
click at [419, 193] on span "Page" at bounding box center [405, 196] width 84 height 13
click at [487, 235] on span "Select page" at bounding box center [442, 234] width 154 height 9
click at [487, 235] on div "Add link Page External link Page Select page Open in new tab Cancel Save" at bounding box center [448, 220] width 896 height 441
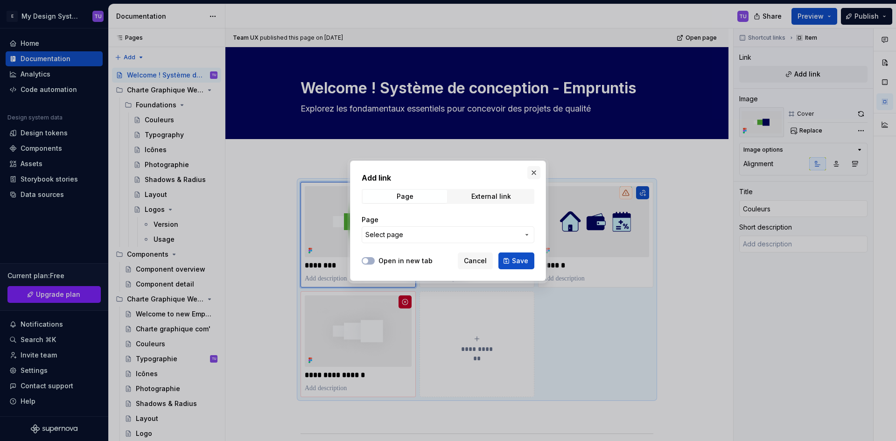
click at [532, 172] on button "button" at bounding box center [533, 172] width 13 height 13
type textarea "*"
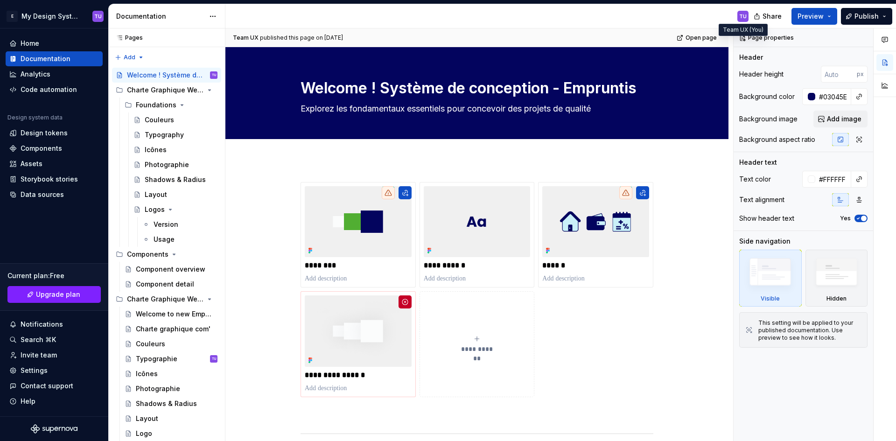
click at [740, 16] on div "TU" at bounding box center [742, 16] width 7 height 7
click at [104, 27] on button "Collapse sidebar" at bounding box center [101, 28] width 13 height 13
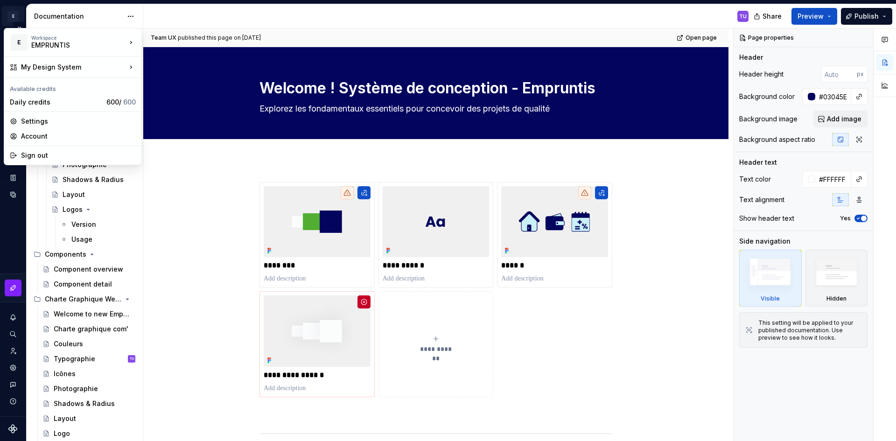
click at [18, 15] on html "E My Design System TU Design system data Documentation TU Share Preview Publish…" at bounding box center [448, 220] width 896 height 441
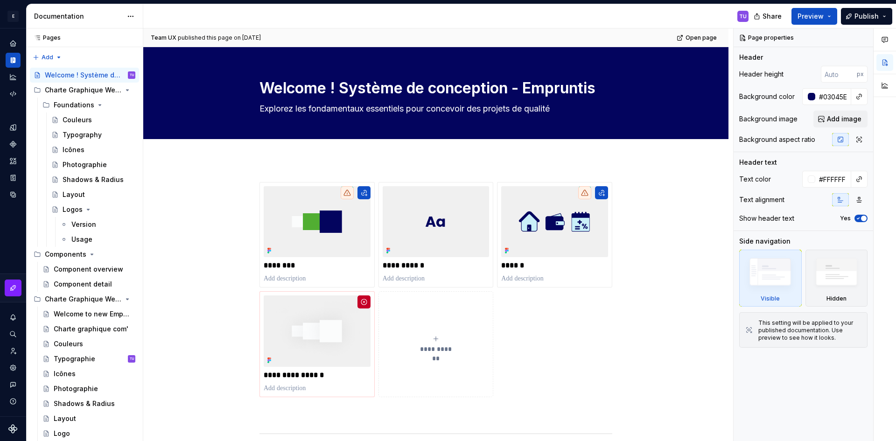
click at [130, 16] on html "E My Design System TU Design system data Documentation TU Share Preview Publish…" at bounding box center [448, 220] width 896 height 441
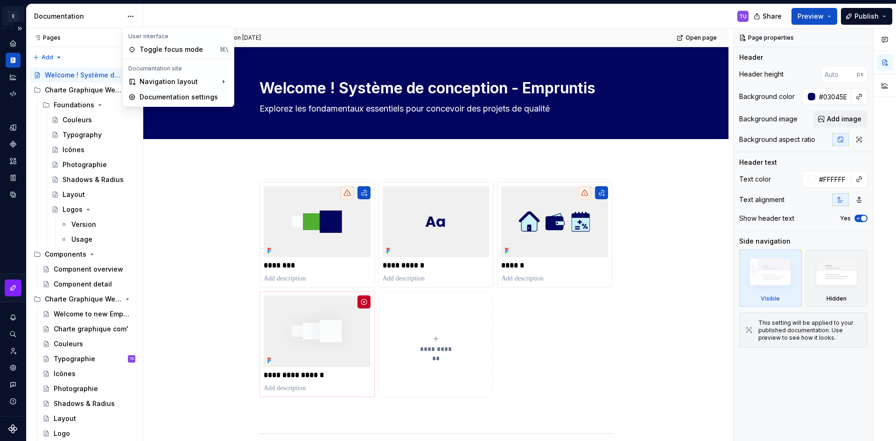
drag, startPoint x: 20, startPoint y: 19, endPoint x: 14, endPoint y: 16, distance: 5.8
click at [17, 18] on html "E My Design System TU Design system data Documentation TU Share Preview Publish…" at bounding box center [448, 220] width 896 height 441
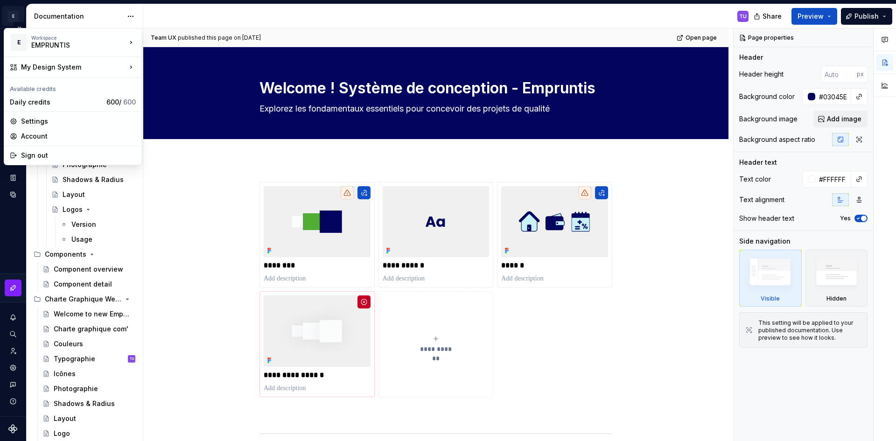
click at [13, 15] on html "E My Design System TU Design system data Documentation TU Share Preview Publish…" at bounding box center [448, 220] width 896 height 441
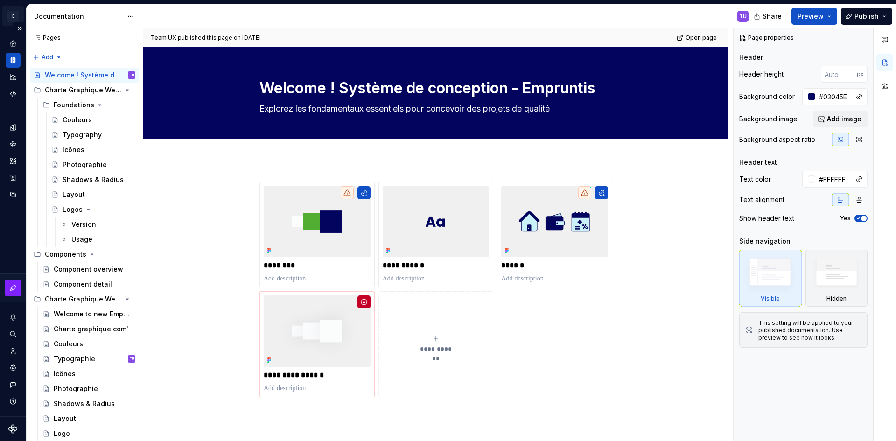
click at [13, 15] on html "E My Design System TU Design system data Documentation TU Share Preview Publish…" at bounding box center [448, 220] width 896 height 441
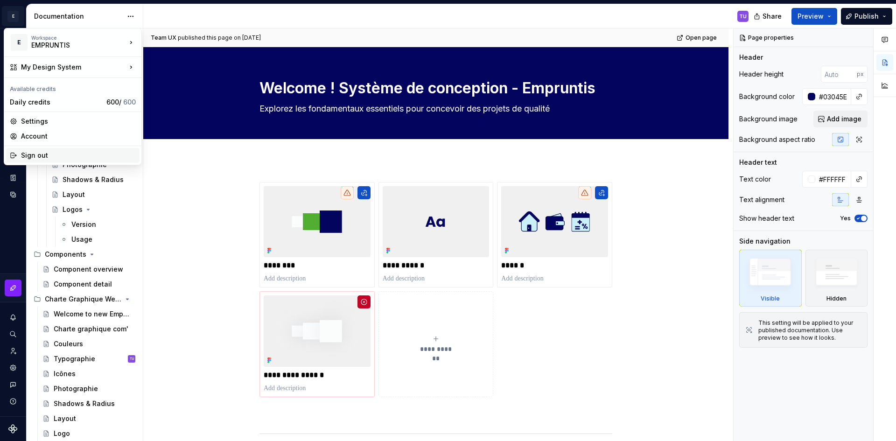
click at [41, 158] on div "Sign out" at bounding box center [72, 155] width 133 height 15
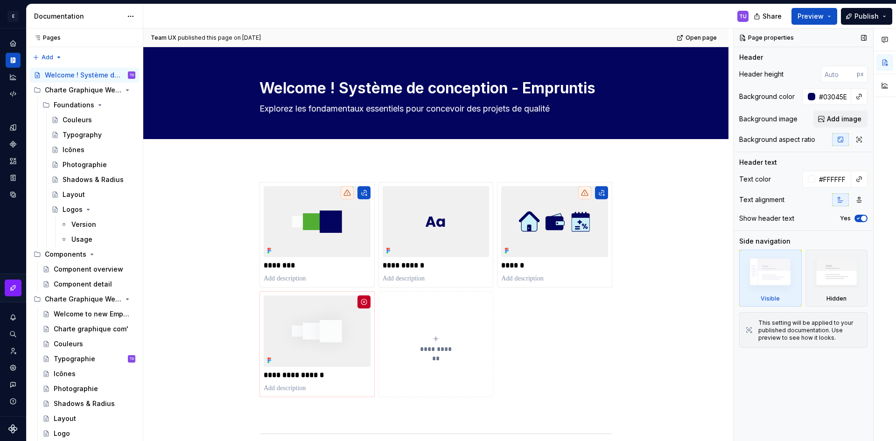
type textarea "*"
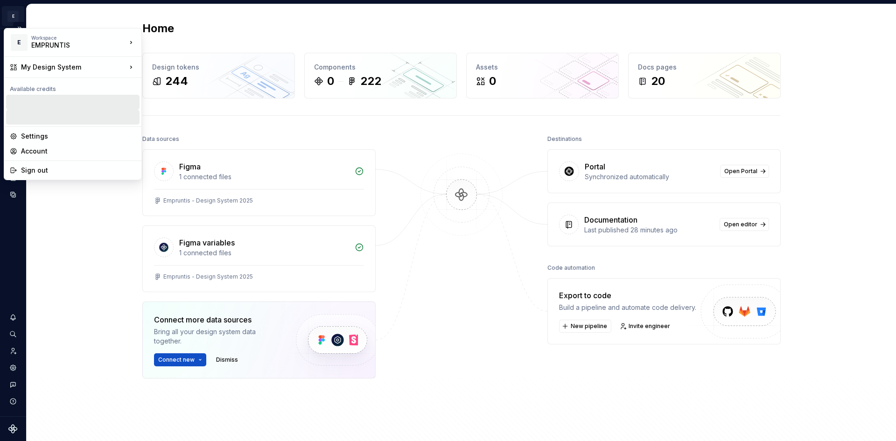
click at [10, 18] on html "E My Design System TU Design system data Home Design tokens 244 Components 0 22…" at bounding box center [448, 220] width 896 height 441
click at [22, 12] on html "E My Design System TU Design system data Home Design tokens 244 Components 0 22…" at bounding box center [448, 220] width 896 height 441
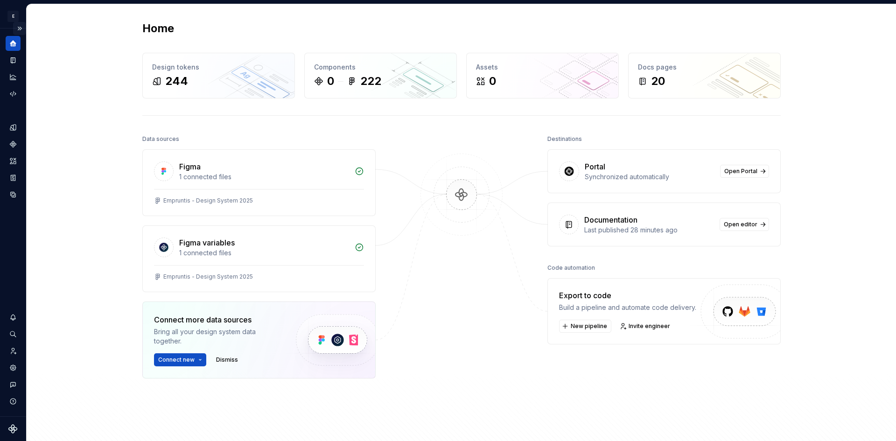
click at [20, 28] on button "Expand sidebar" at bounding box center [19, 28] width 13 height 13
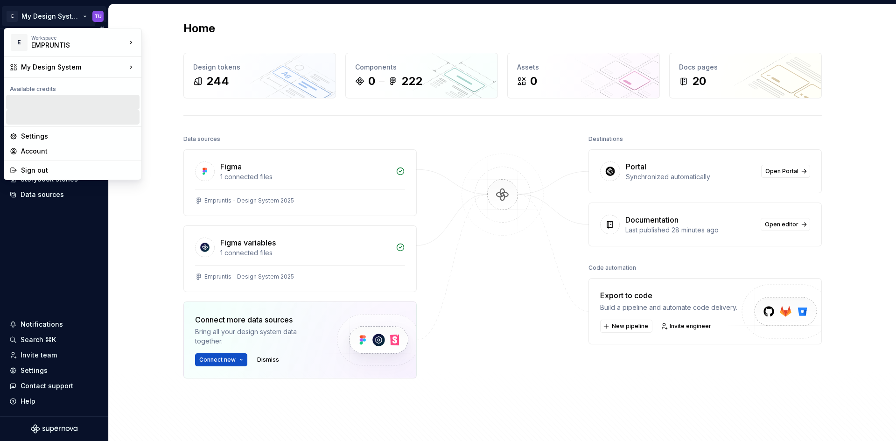
click at [35, 20] on html "E My Design System TU Home Documentation Analytics Code automation Design syste…" at bounding box center [448, 220] width 896 height 441
click at [97, 64] on div "My Design System" at bounding box center [73, 67] width 105 height 9
click at [179, 51] on div "GROUPE EMPRUNTIS" at bounding box center [191, 55] width 68 height 9
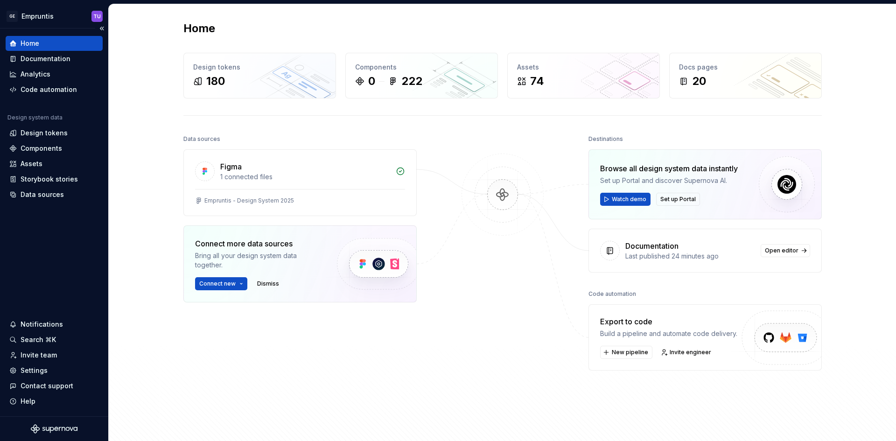
click at [41, 43] on div "Home" at bounding box center [54, 43] width 90 height 9
click at [106, 25] on button "Collapse sidebar" at bounding box center [101, 28] width 13 height 13
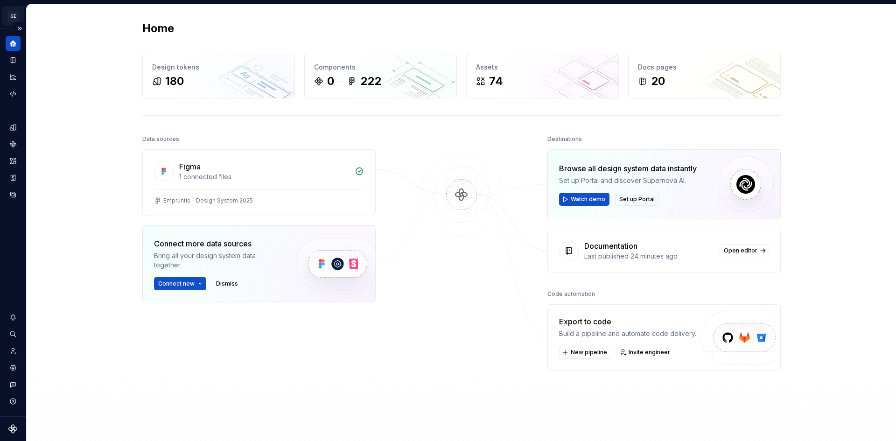
click at [19, 21] on html "GE Empruntis TU Design system data Home Design tokens 180 Components 0 222 Asse…" at bounding box center [448, 220] width 896 height 441
click at [10, 19] on html "GE Empruntis TU Design system data Home Design tokens 180 Components 0 222 Asse…" at bounding box center [448, 220] width 896 height 441
